Goal: Use online tool/utility

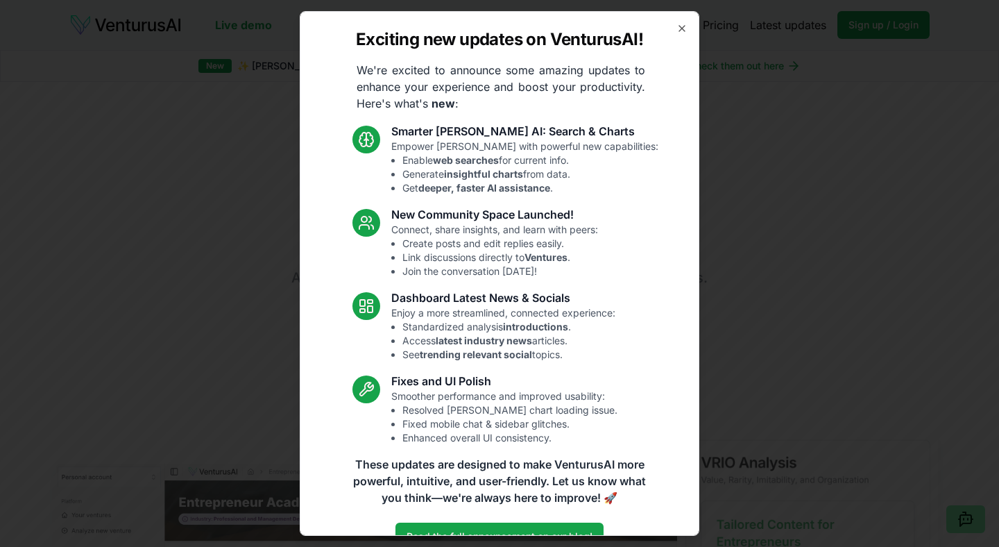
click at [683, 35] on div "Exciting new updates on VenturusAI! We're excited to announce some amazing upda…" at bounding box center [500, 273] width 400 height 525
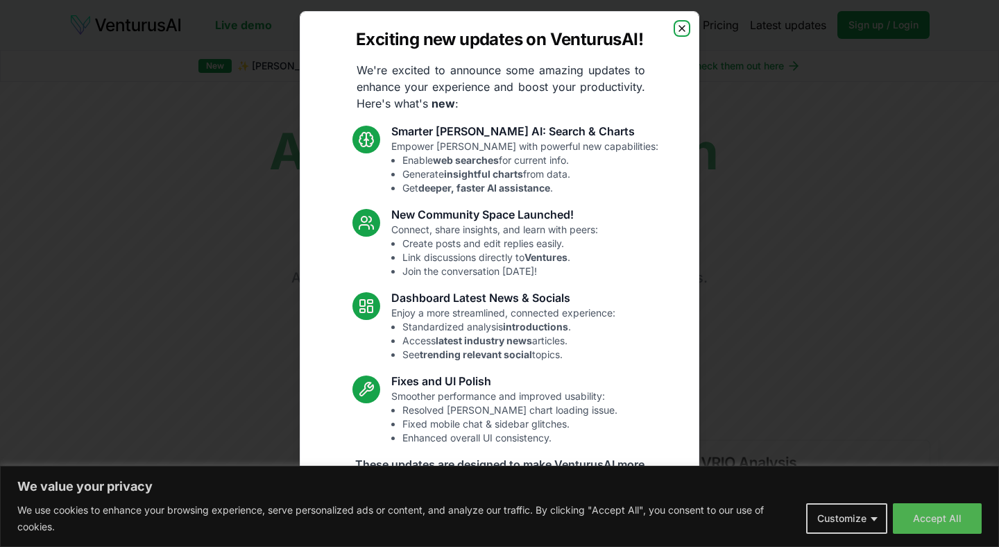
click at [684, 26] on icon "button" at bounding box center [682, 29] width 6 height 6
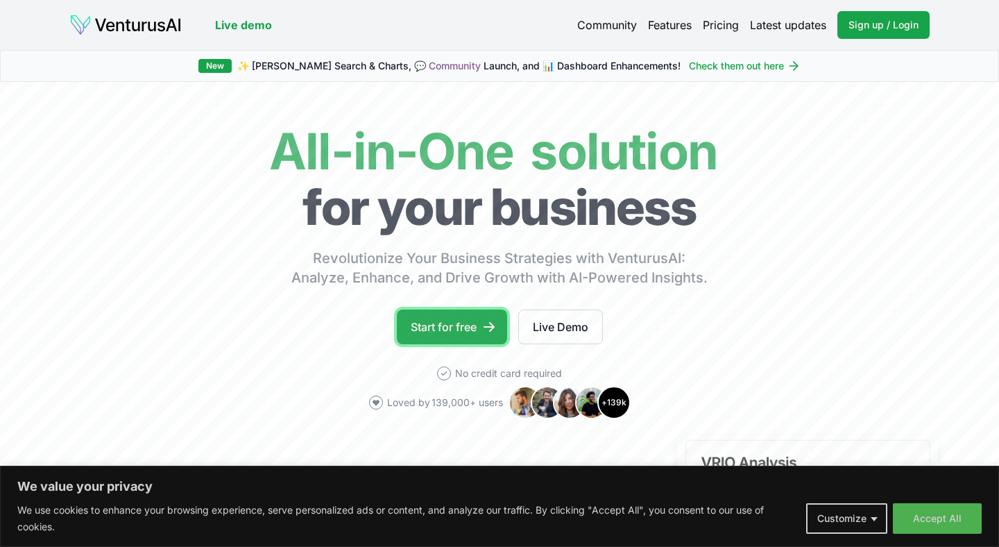
click at [443, 323] on link "Start for free" at bounding box center [452, 326] width 110 height 35
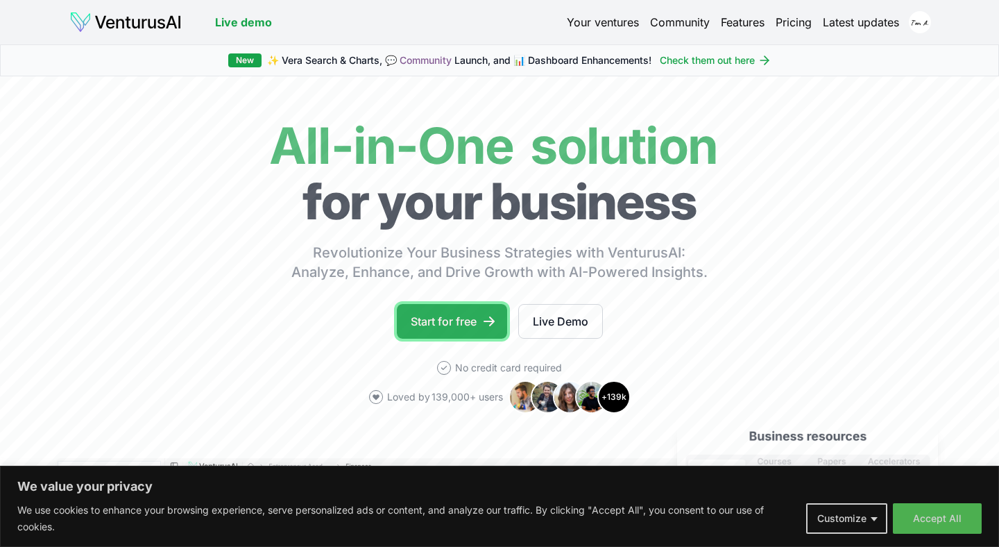
click at [457, 330] on link "Start for free" at bounding box center [452, 321] width 110 height 35
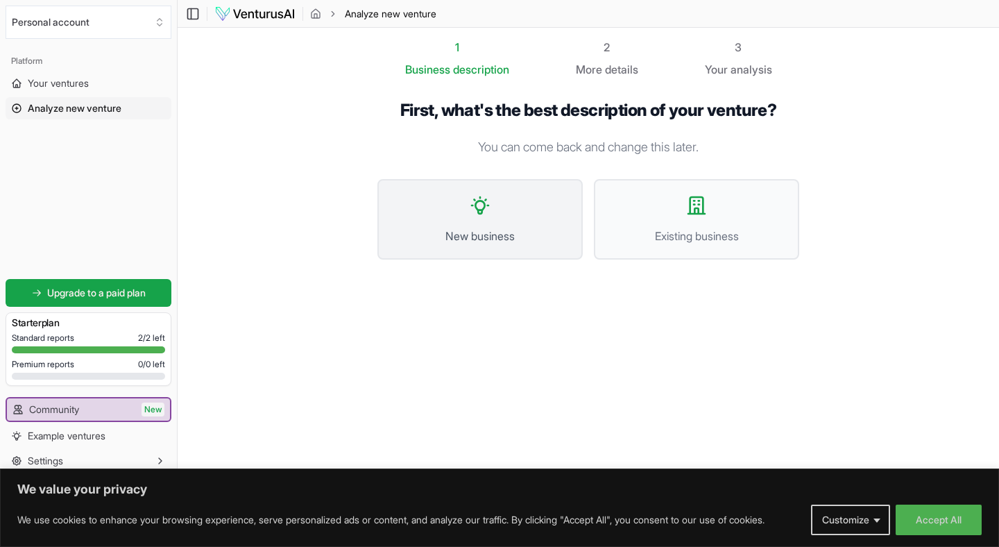
click at [482, 224] on button "New business" at bounding box center [479, 219] width 205 height 80
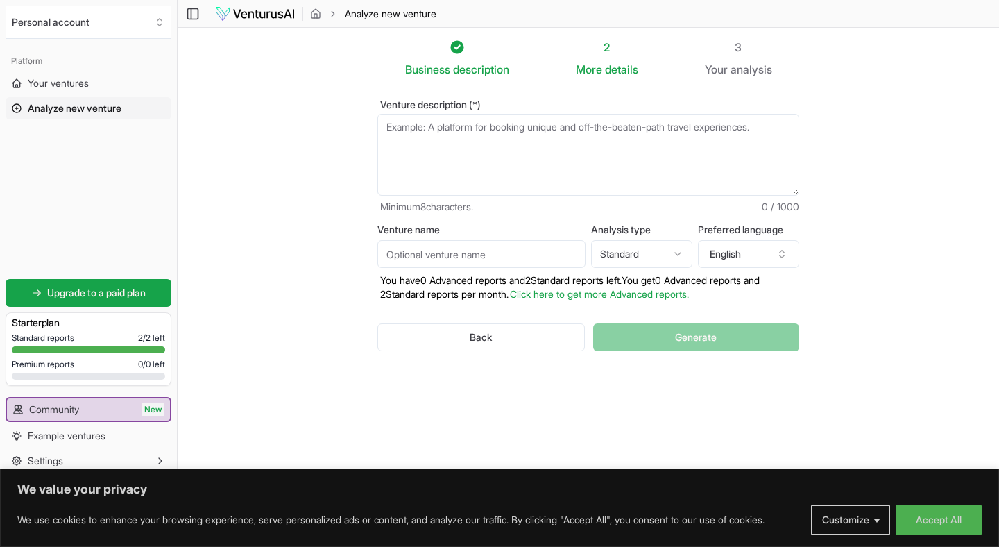
click at [468, 155] on textarea "Venture description (*)" at bounding box center [588, 155] width 422 height 82
paste textarea "I want to create an online business offering courses about art, specifically fo…"
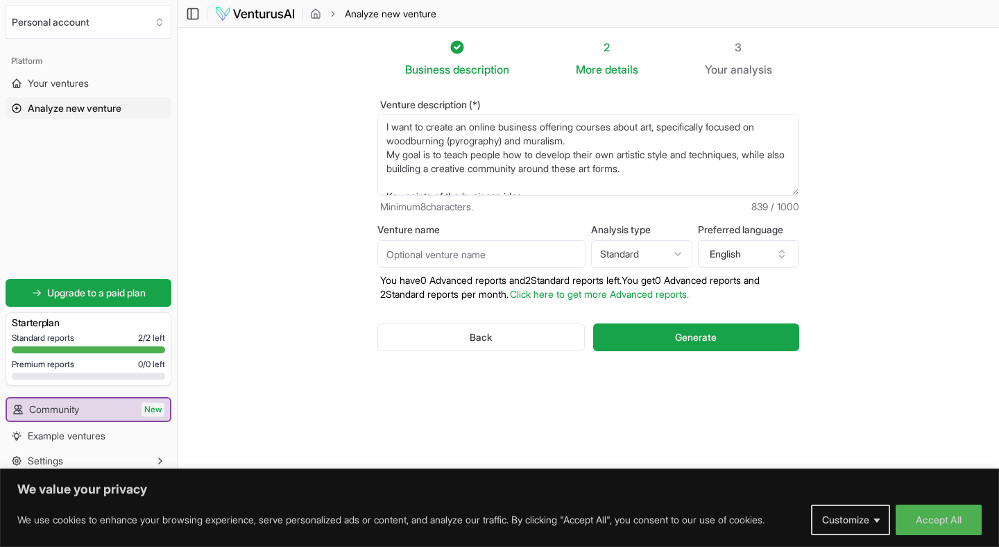
scroll to position [132, 0]
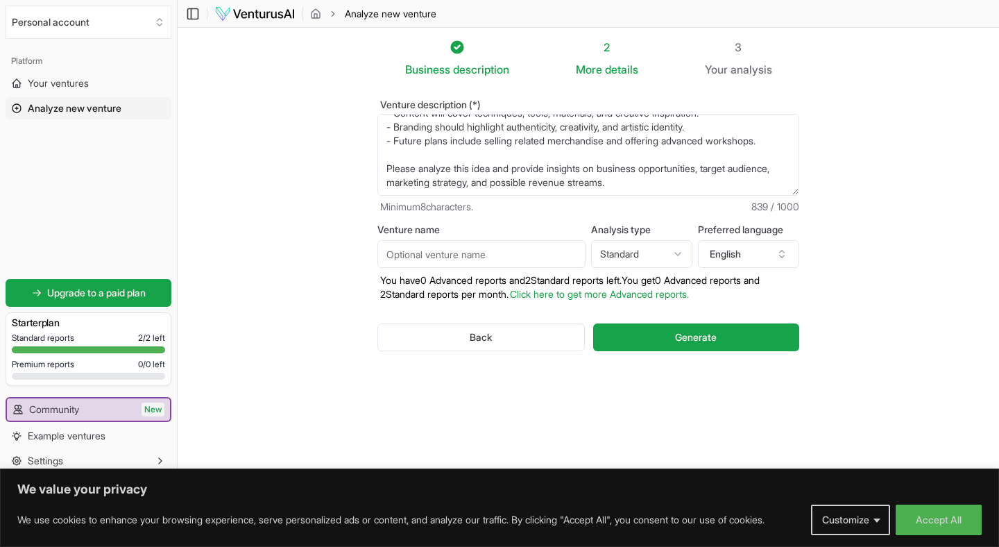
type textarea "I want to create an online business offering courses about art, specifically fo…"
click at [466, 257] on input "Venture name" at bounding box center [481, 254] width 208 height 28
click at [658, 262] on html "We value your privacy We use cookies to enhance your browsing experience, serve…" at bounding box center [499, 273] width 999 height 547
click at [772, 258] on html "We value your privacy We use cookies to enhance your browsing experience, serve…" at bounding box center [499, 273] width 999 height 547
click at [772, 258] on button "English" at bounding box center [748, 254] width 101 height 28
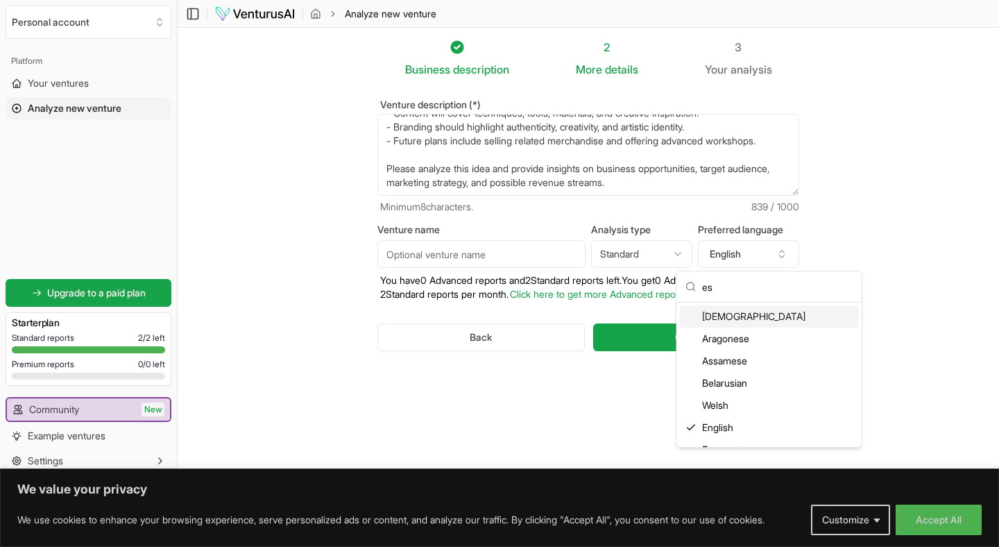
scroll to position [14, 0]
type input "e"
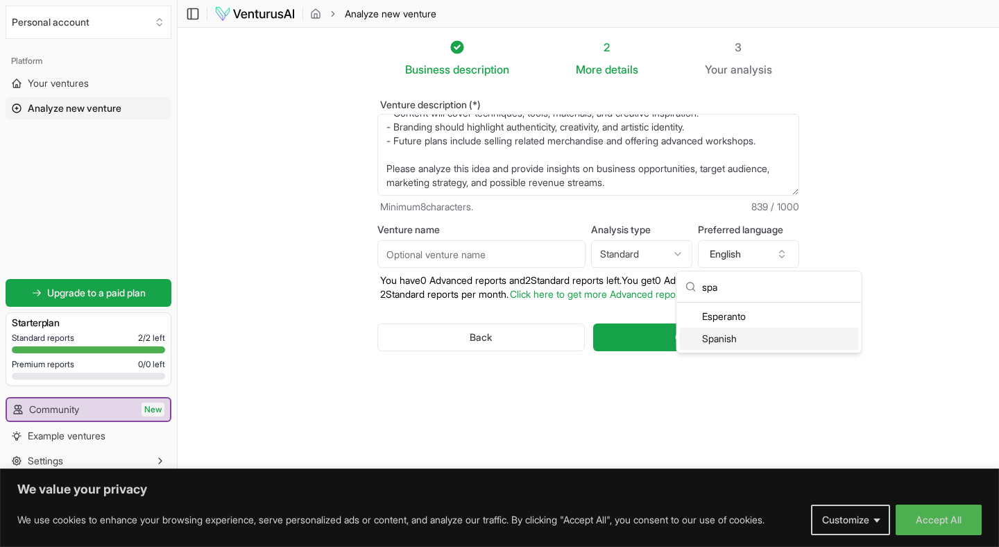
type input "spa"
click at [734, 339] on div "Spanish" at bounding box center [769, 339] width 179 height 22
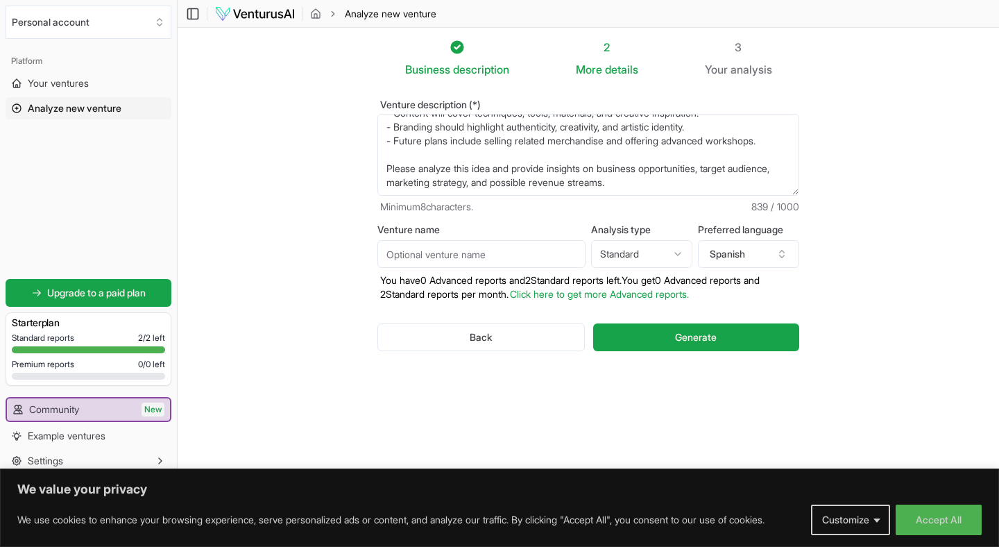
click at [716, 352] on div "Back Generate" at bounding box center [588, 337] width 422 height 72
click at [720, 330] on button "Generate" at bounding box center [696, 337] width 206 height 28
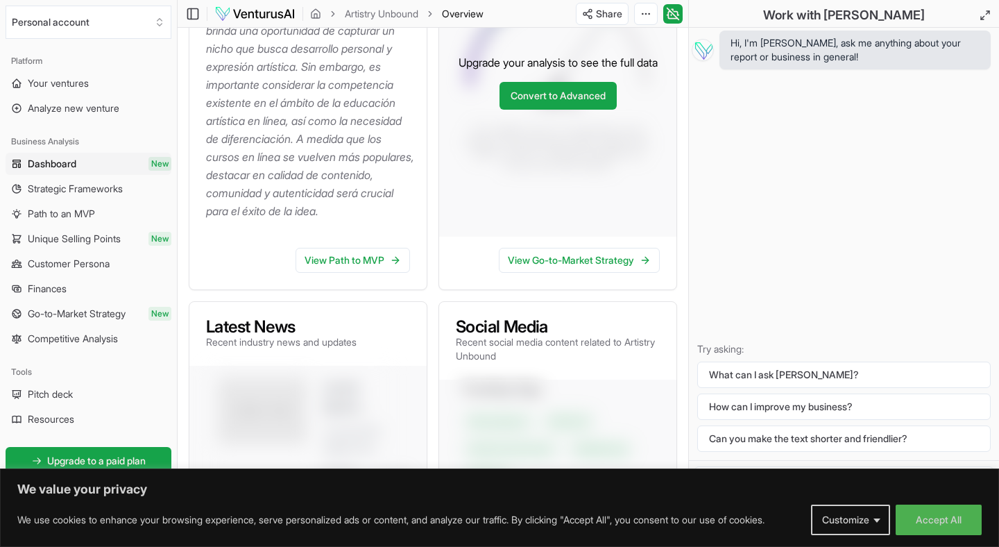
scroll to position [371, 0]
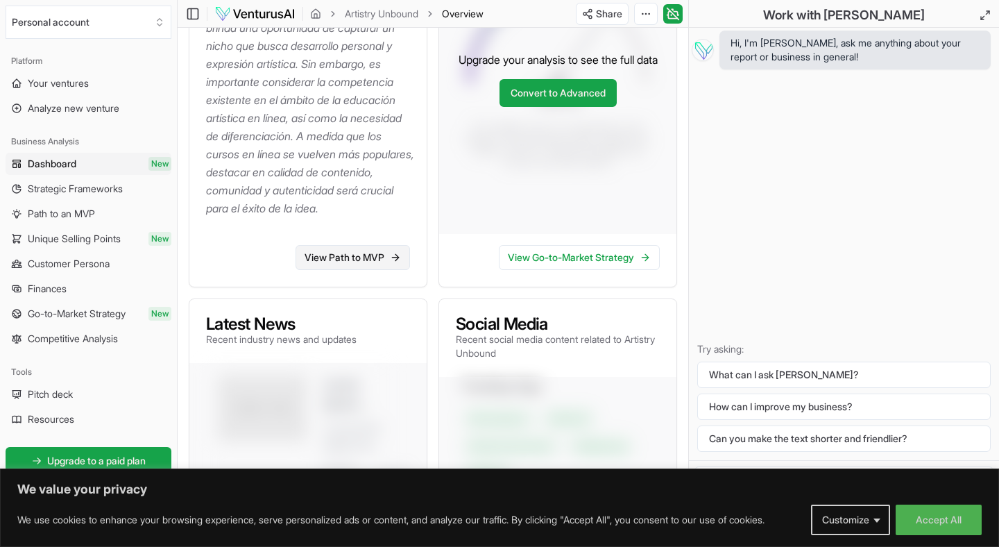
click at [368, 264] on link "View Path to MVP" at bounding box center [353, 257] width 114 height 25
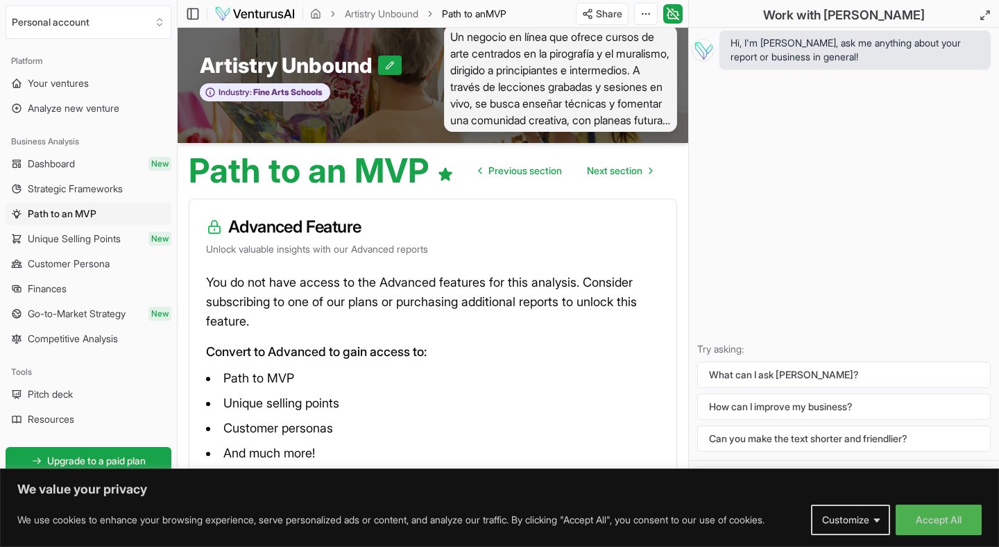
scroll to position [10, 0]
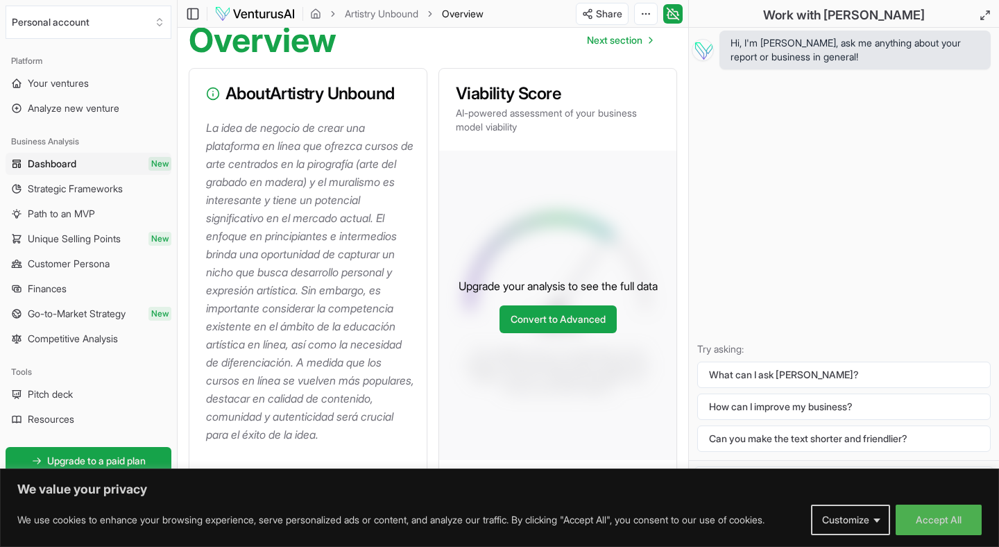
scroll to position [142, 0]
